Goal: Task Accomplishment & Management: Manage account settings

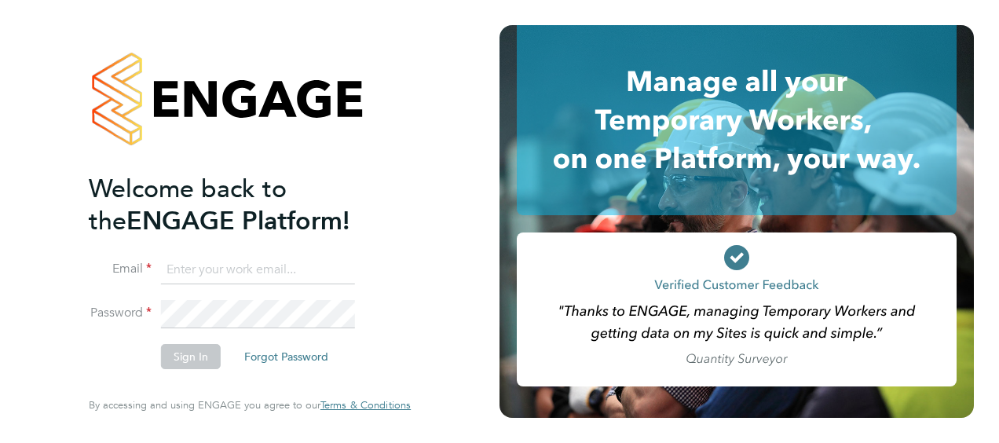
type input "[EMAIL_ADDRESS][DOMAIN_NAME]"
click at [187, 355] on button "Sign In" at bounding box center [191, 356] width 60 height 25
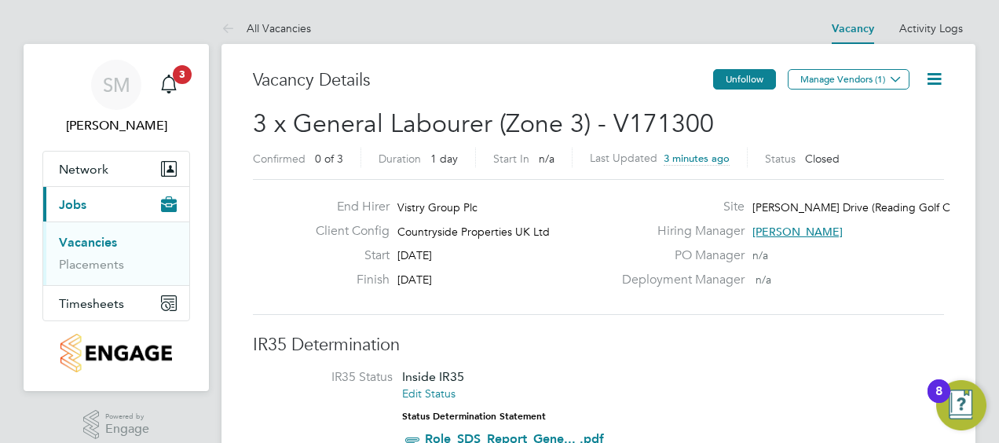
click at [752, 80] on button "Unfollow" at bounding box center [744, 79] width 63 height 20
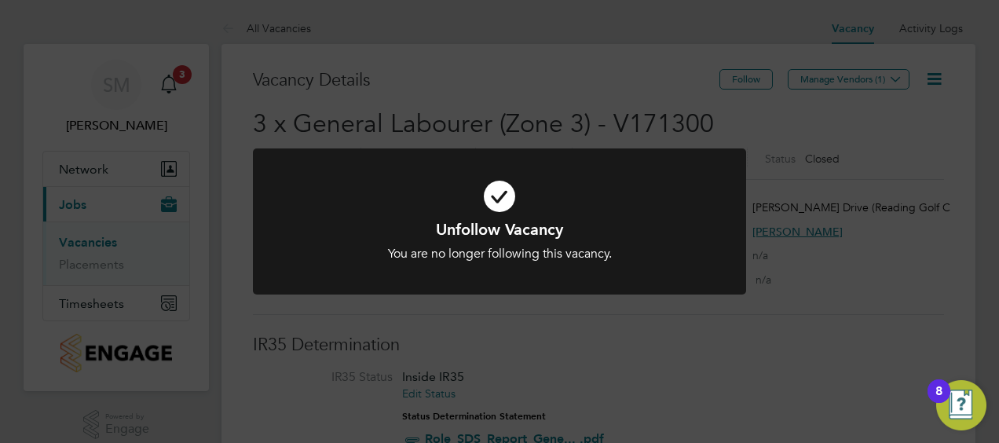
click at [647, 353] on div "Unfollow Vacancy You are no longer following this vacancy. Cancel Okay" at bounding box center [499, 221] width 999 height 443
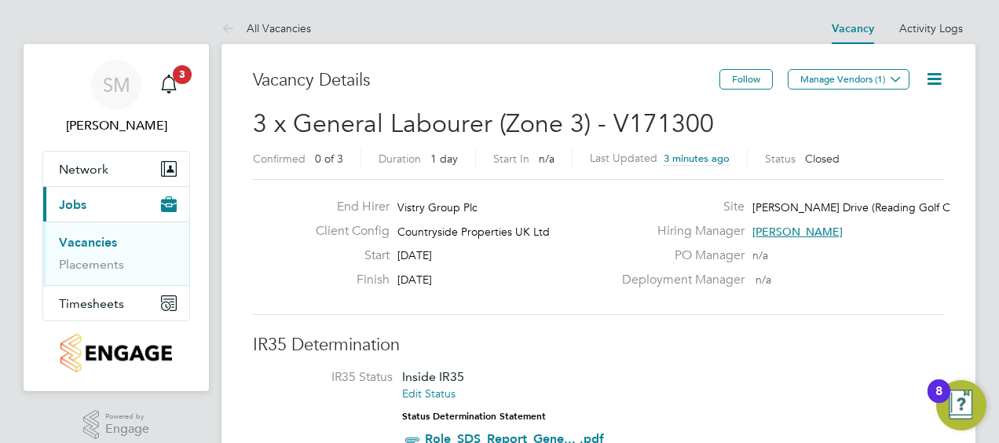
click at [90, 240] on link "Vacancies" at bounding box center [88, 242] width 58 height 15
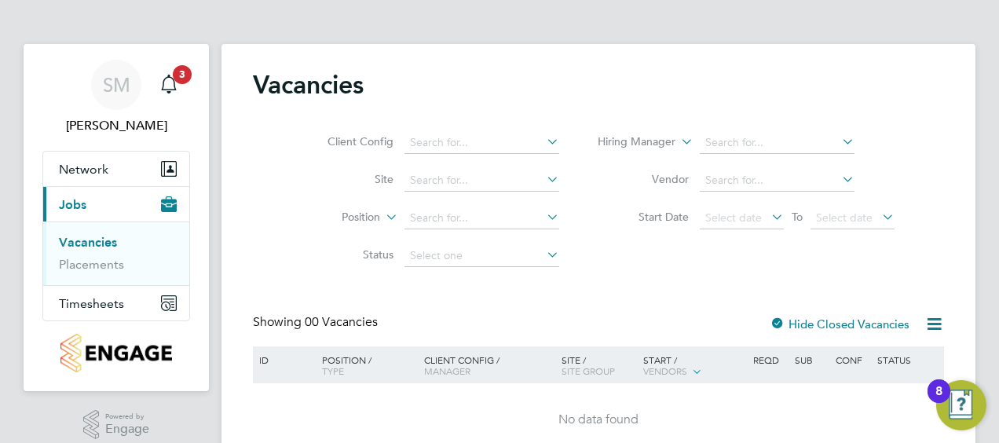
drag, startPoint x: 852, startPoint y: 323, endPoint x: 827, endPoint y: 469, distance: 148.2
click at [827, 442] on html "SM Simon Minor Notifications 3 Applications: Network Team Members Sites Current…" at bounding box center [499, 256] width 999 height 513
click at [108, 262] on link "Placements" at bounding box center [91, 264] width 65 height 15
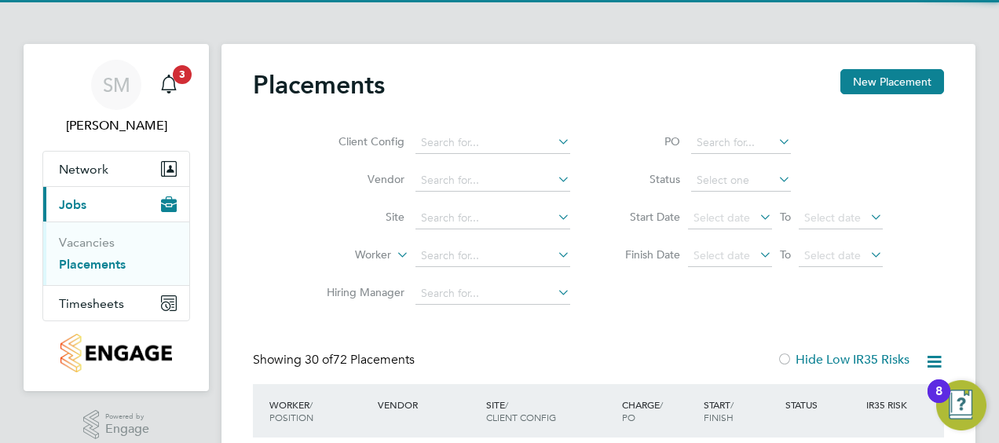
scroll to position [60, 136]
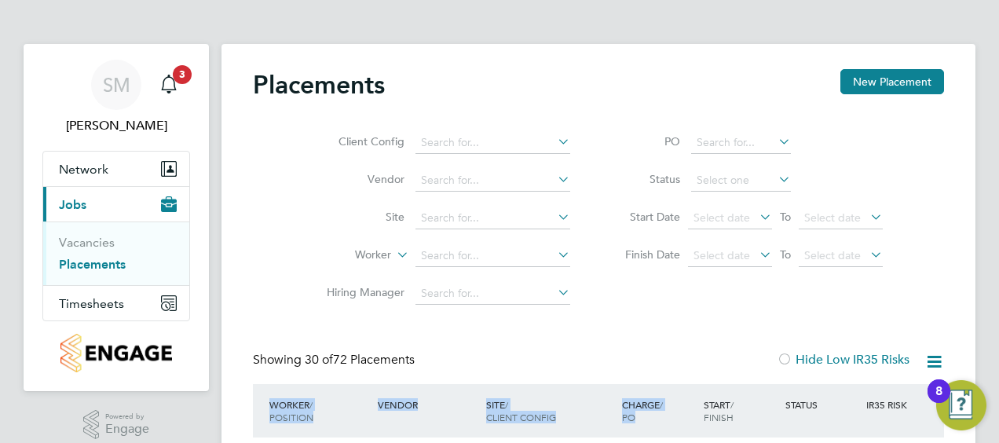
drag, startPoint x: 708, startPoint y: 311, endPoint x: 717, endPoint y: 389, distance: 79.0
